Goal: Find specific page/section: Find specific page/section

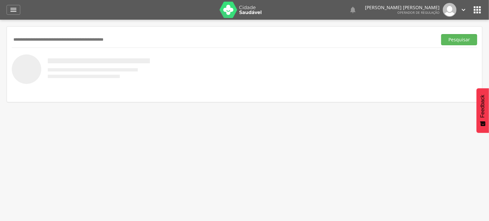
click at [20, 43] on input "text" at bounding box center [223, 39] width 423 height 11
type input "**********"
click at [441, 34] on button "Pesquisar" at bounding box center [459, 39] width 36 height 11
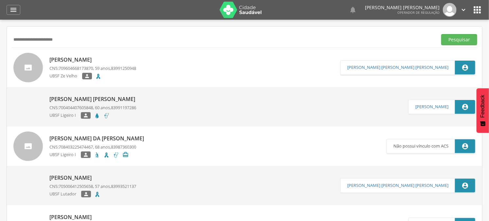
click at [77, 60] on p "[PERSON_NAME]" at bounding box center [92, 60] width 87 height 8
type input "**********"
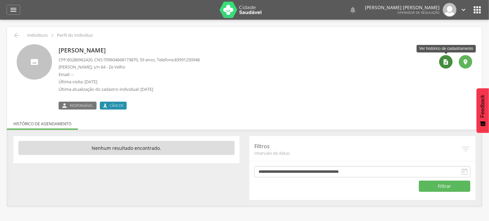
click at [451, 62] on div "" at bounding box center [445, 61] width 13 height 13
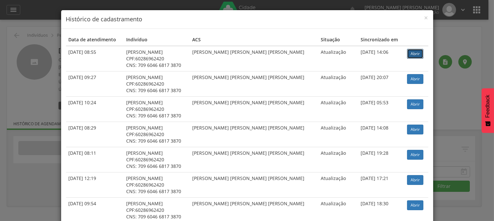
click at [407, 56] on link "Abrir" at bounding box center [415, 54] width 16 height 10
click at [26, 26] on div "× Histórico de cadastramento Data de atendimento Indivíduo ACS Situação Sincron…" at bounding box center [247, 110] width 494 height 221
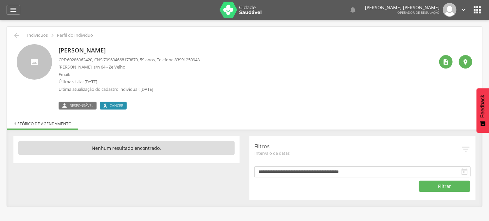
click at [478, 12] on icon "" at bounding box center [477, 10] width 10 height 10
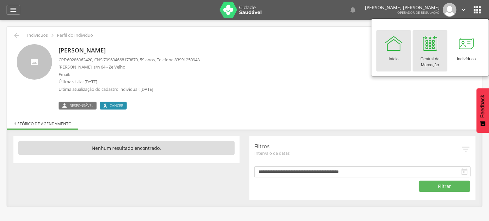
drag, startPoint x: 438, startPoint y: 45, endPoint x: 437, endPoint y: 49, distance: 4.5
click at [438, 45] on div at bounding box center [430, 43] width 20 height 20
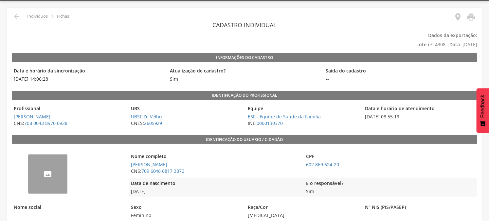
scroll to position [73, 0]
